Goal: Task Accomplishment & Management: Manage account settings

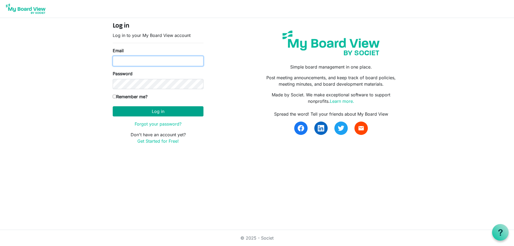
type input "secretary@regenbrampton.com"
click at [143, 114] on button "Log in" at bounding box center [158, 111] width 91 height 10
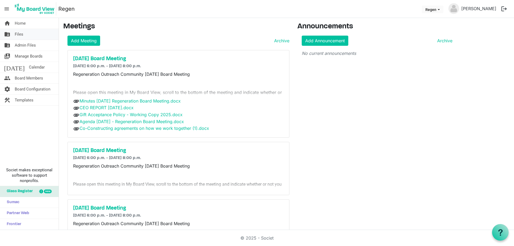
click at [18, 35] on span "Files" at bounding box center [19, 34] width 9 height 11
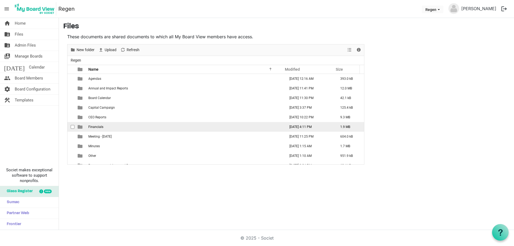
click at [95, 123] on td "Financials" at bounding box center [185, 127] width 197 height 10
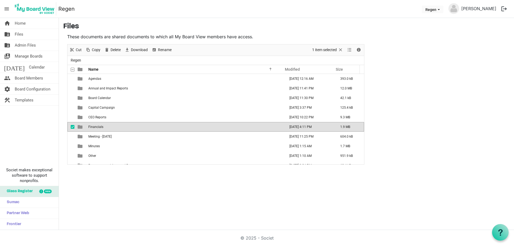
click at [93, 123] on td "Financials" at bounding box center [185, 127] width 197 height 10
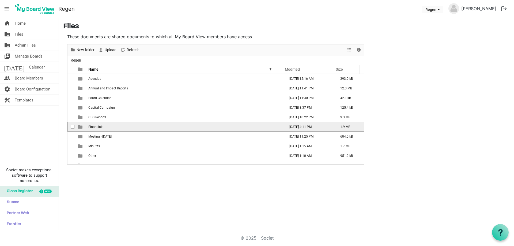
click at [96, 128] on span "Financials" at bounding box center [95, 127] width 15 height 4
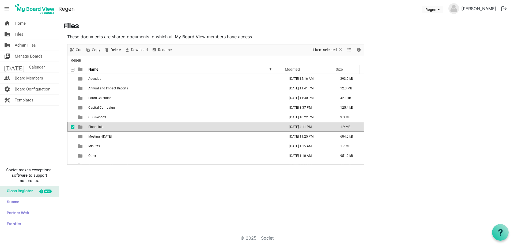
click at [96, 128] on span "Financials" at bounding box center [95, 127] width 15 height 4
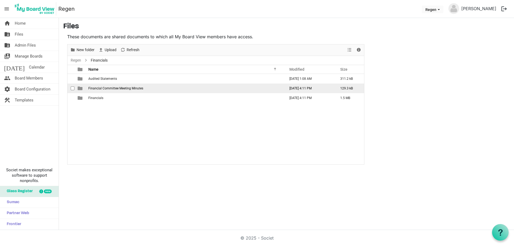
click at [94, 89] on span "Financial Committee Meeting Minutes" at bounding box center [115, 88] width 55 height 4
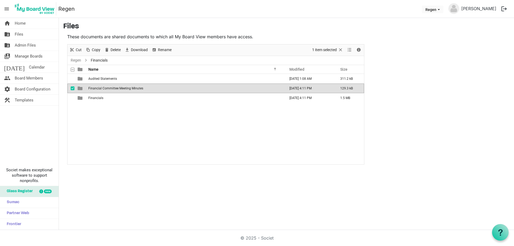
click at [94, 89] on span "Financial Committee Meeting Minutes" at bounding box center [115, 88] width 55 height 4
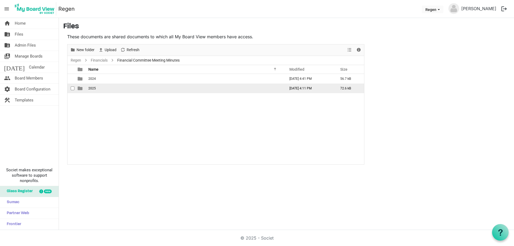
click at [94, 86] on span "2025" at bounding box center [91, 88] width 7 height 4
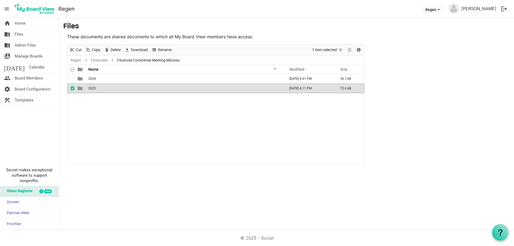
click at [94, 86] on span "2025" at bounding box center [91, 88] width 7 height 4
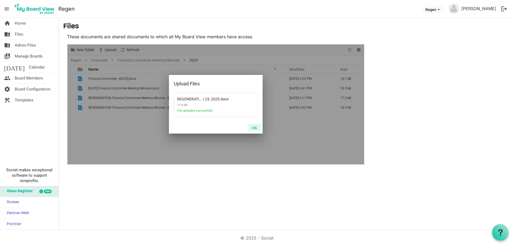
click at [257, 128] on button "OK" at bounding box center [254, 127] width 12 height 7
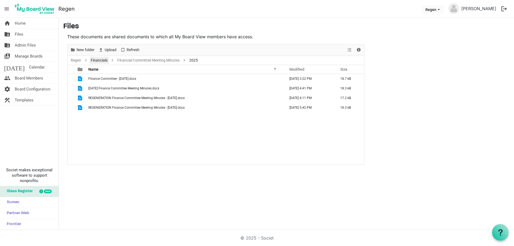
click at [100, 60] on link "Financials" at bounding box center [99, 60] width 19 height 7
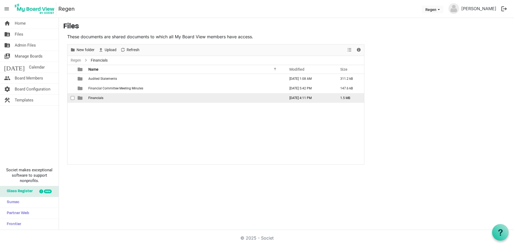
click at [101, 99] on span "Financials" at bounding box center [95, 98] width 15 height 4
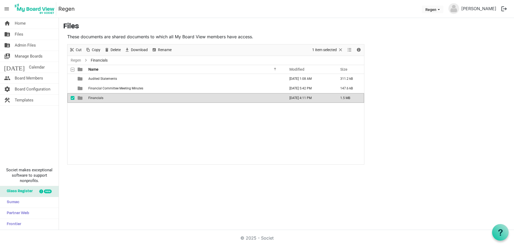
click at [101, 99] on span "Financials" at bounding box center [95, 98] width 15 height 4
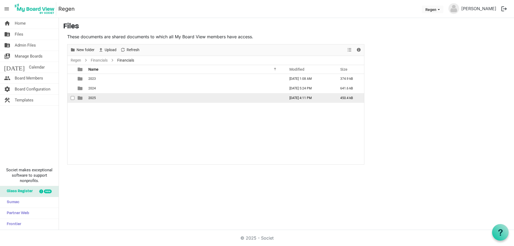
click at [93, 97] on span "2025" at bounding box center [91, 98] width 7 height 4
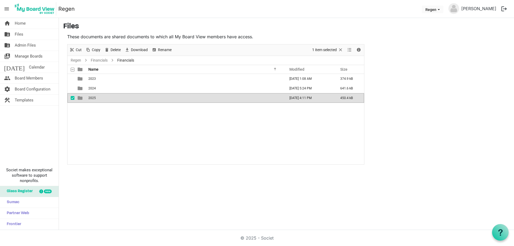
click at [93, 97] on span "2025" at bounding box center [91, 98] width 7 height 4
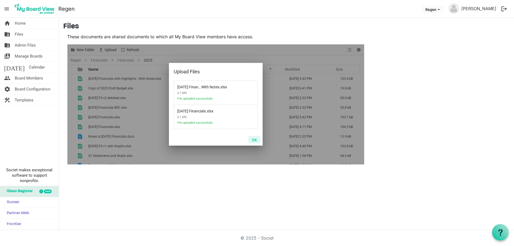
click at [253, 139] on button "OK" at bounding box center [254, 139] width 12 height 7
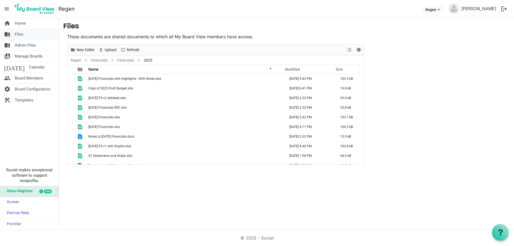
click at [15, 31] on span "Files" at bounding box center [19, 34] width 9 height 11
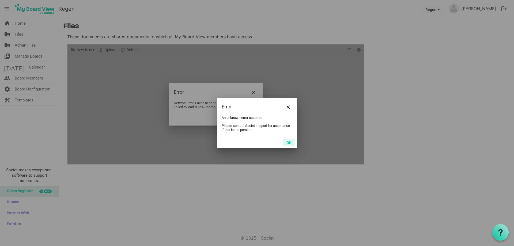
click at [293, 141] on button "OK" at bounding box center [289, 142] width 12 height 7
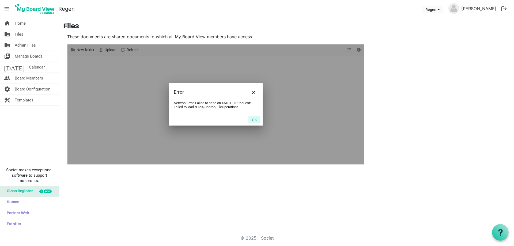
click at [250, 120] on button "OK" at bounding box center [254, 119] width 12 height 7
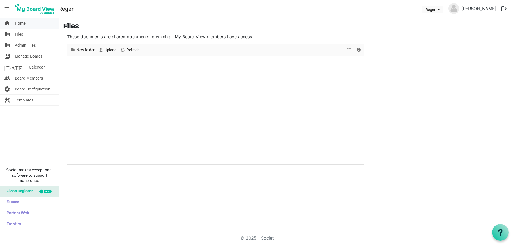
click at [11, 20] on link "home Home" at bounding box center [29, 23] width 59 height 11
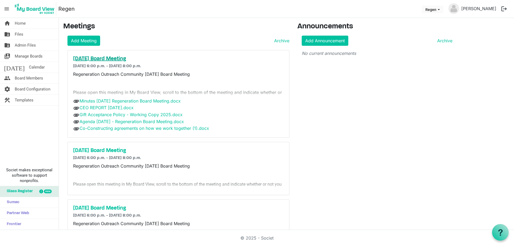
click at [89, 59] on h5 "[DATE] Board Meeting" at bounding box center [178, 59] width 211 height 6
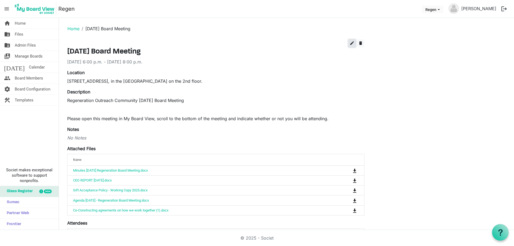
click at [352, 47] on button "edit" at bounding box center [351, 43] width 7 height 8
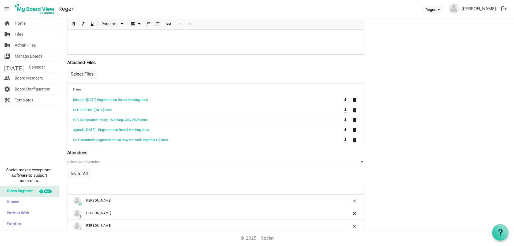
scroll to position [161, 0]
click at [81, 74] on button "Select Files" at bounding box center [82, 74] width 30 height 10
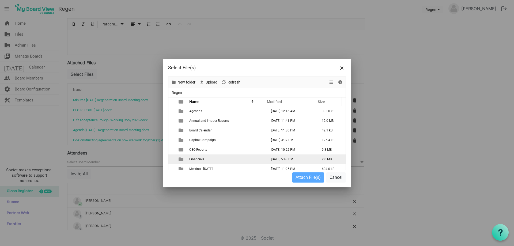
click at [190, 159] on span "Financials" at bounding box center [196, 159] width 15 height 4
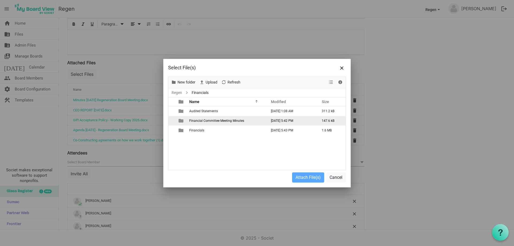
click at [191, 121] on span "Financial Committee Meeting Minutes" at bounding box center [216, 121] width 55 height 4
click at [187, 123] on td "is template cell column header type" at bounding box center [181, 121] width 12 height 10
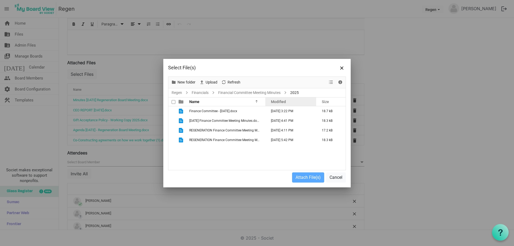
click at [296, 101] on div "Modified" at bounding box center [290, 102] width 43 height 8
click at [286, 102] on span "Modified" at bounding box center [278, 102] width 15 height 4
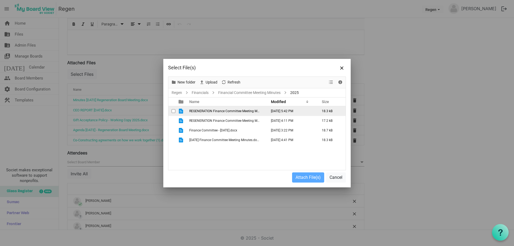
click at [172, 111] on span "checkbox" at bounding box center [174, 111] width 4 height 4
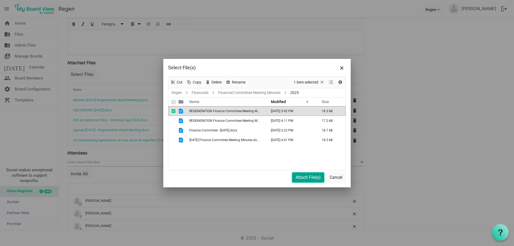
click at [312, 179] on button "Attach File(s)" at bounding box center [308, 177] width 32 height 10
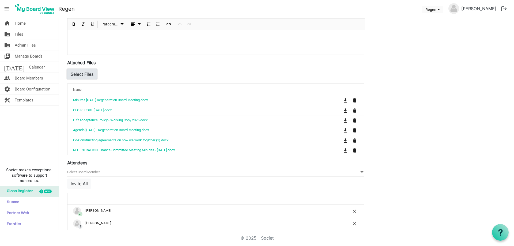
click at [81, 78] on button "Select Files" at bounding box center [82, 74] width 30 height 10
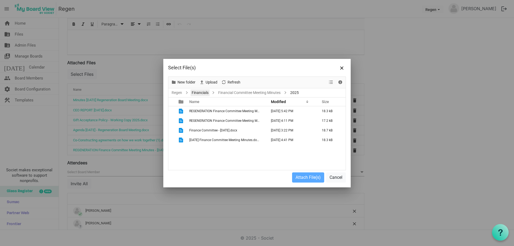
click at [206, 93] on link "Financials" at bounding box center [200, 92] width 19 height 7
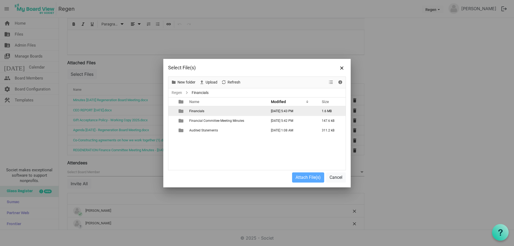
click at [193, 115] on td "Financials" at bounding box center [227, 111] width 78 height 10
click at [192, 111] on span "2025" at bounding box center [192, 111] width 7 height 4
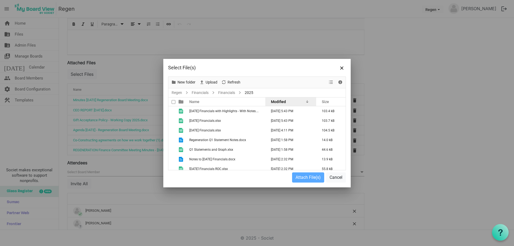
click at [273, 101] on span "Modified" at bounding box center [278, 102] width 15 height 4
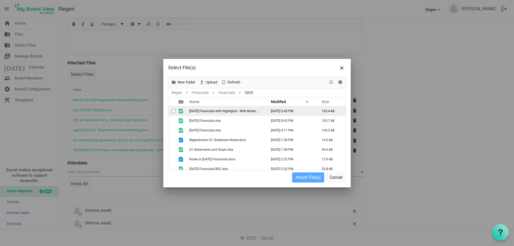
click at [172, 111] on span "checkbox" at bounding box center [174, 111] width 4 height 4
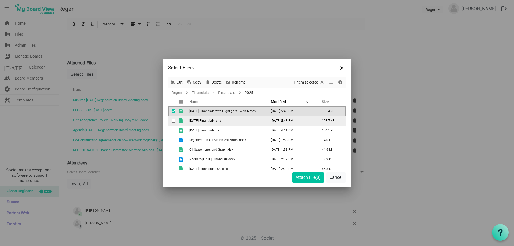
click at [172, 121] on span "checkbox" at bounding box center [174, 121] width 4 height 4
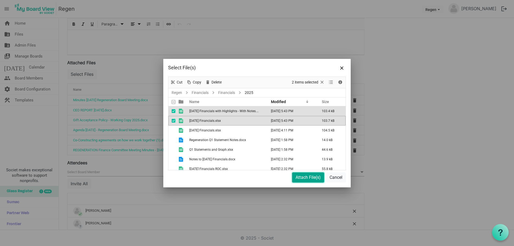
click at [312, 176] on button "Attach File(s)" at bounding box center [308, 177] width 32 height 10
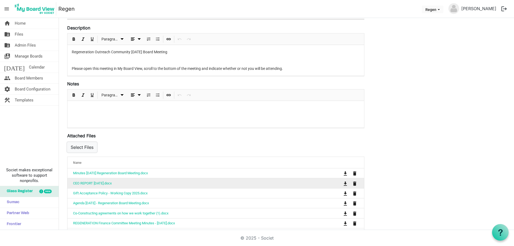
scroll to position [0, 0]
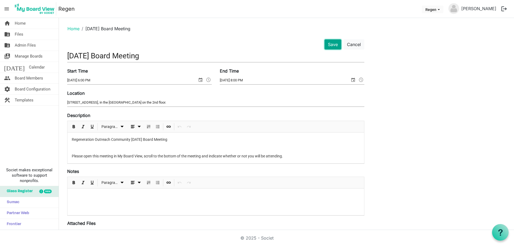
click at [330, 44] on button "Save" at bounding box center [333, 44] width 17 height 10
